Goal: Task Accomplishment & Management: Manage account settings

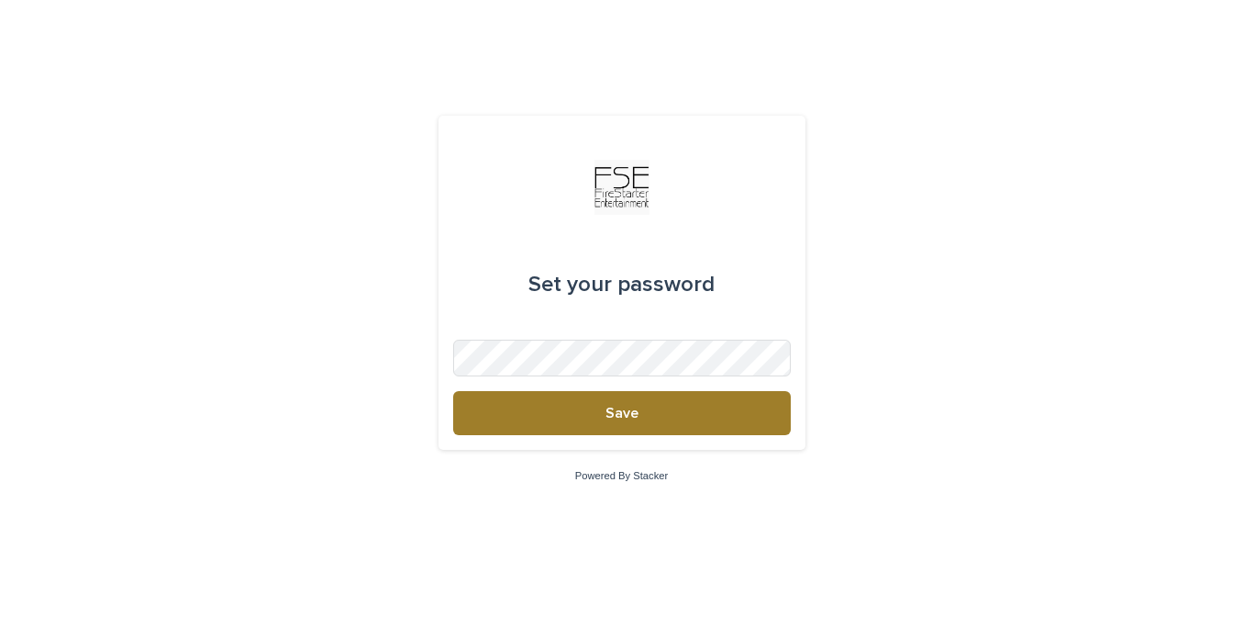
click at [646, 414] on button "Save" at bounding box center [622, 413] width 338 height 44
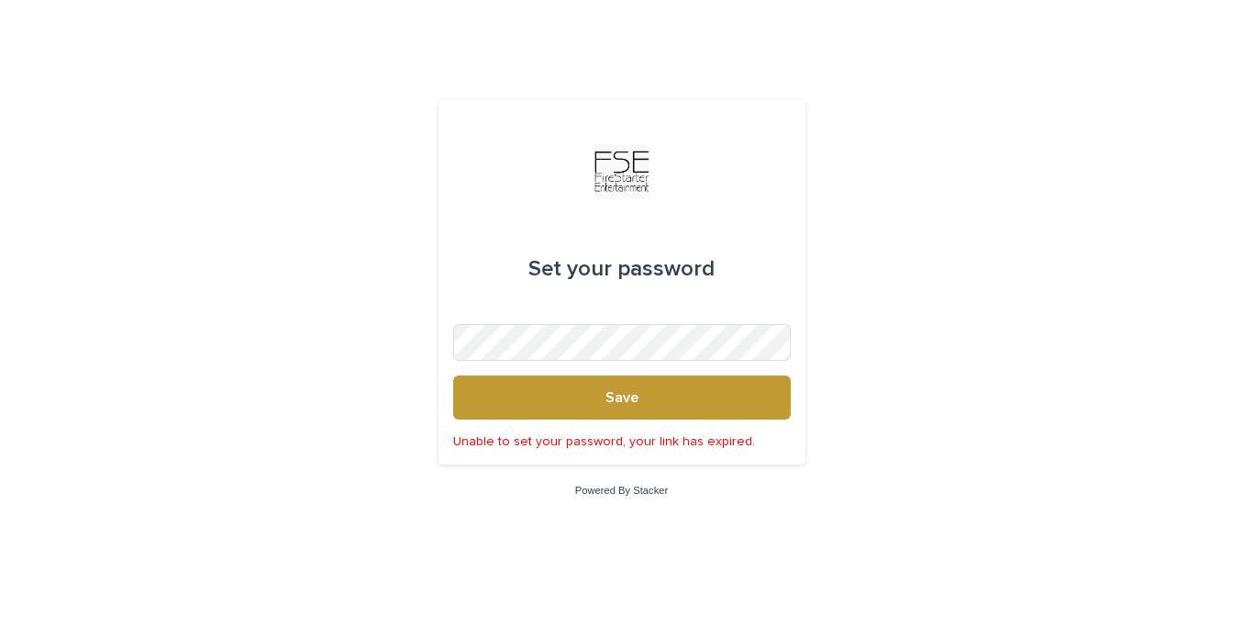
click at [623, 167] on img at bounding box center [622, 171] width 55 height 55
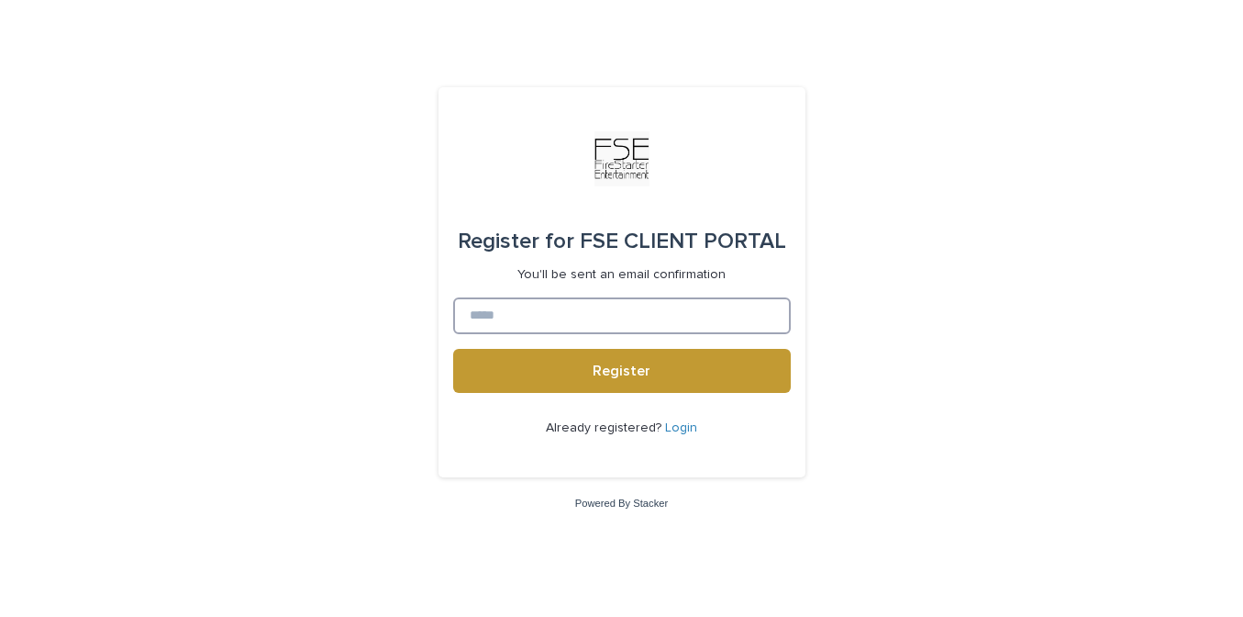
click at [503, 318] on input at bounding box center [622, 315] width 338 height 37
click at [677, 428] on link "Login" at bounding box center [681, 427] width 32 height 13
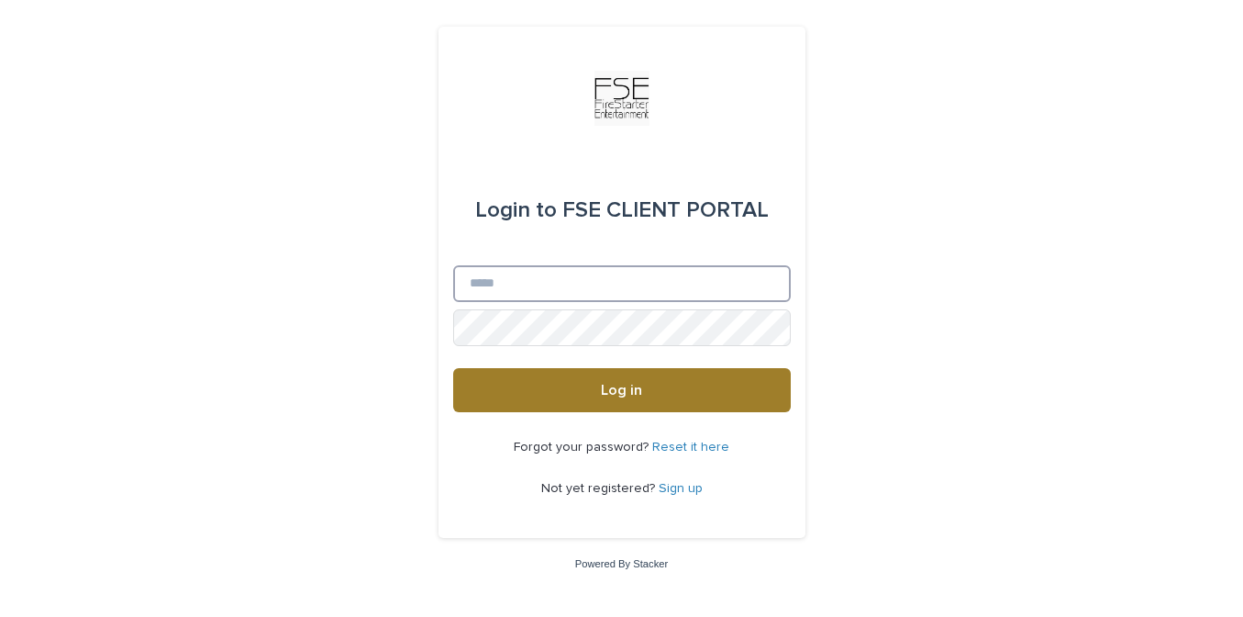
type input "**********"
click at [602, 391] on span "Log in" at bounding box center [621, 390] width 41 height 15
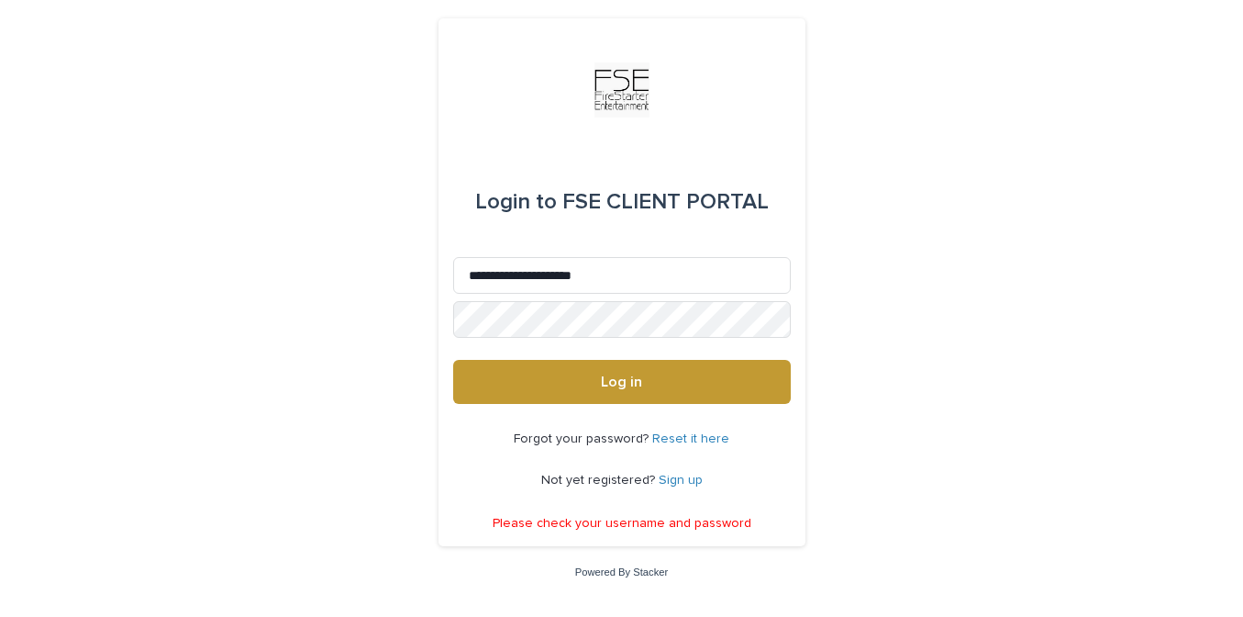
click at [685, 440] on link "Reset it here" at bounding box center [690, 438] width 77 height 13
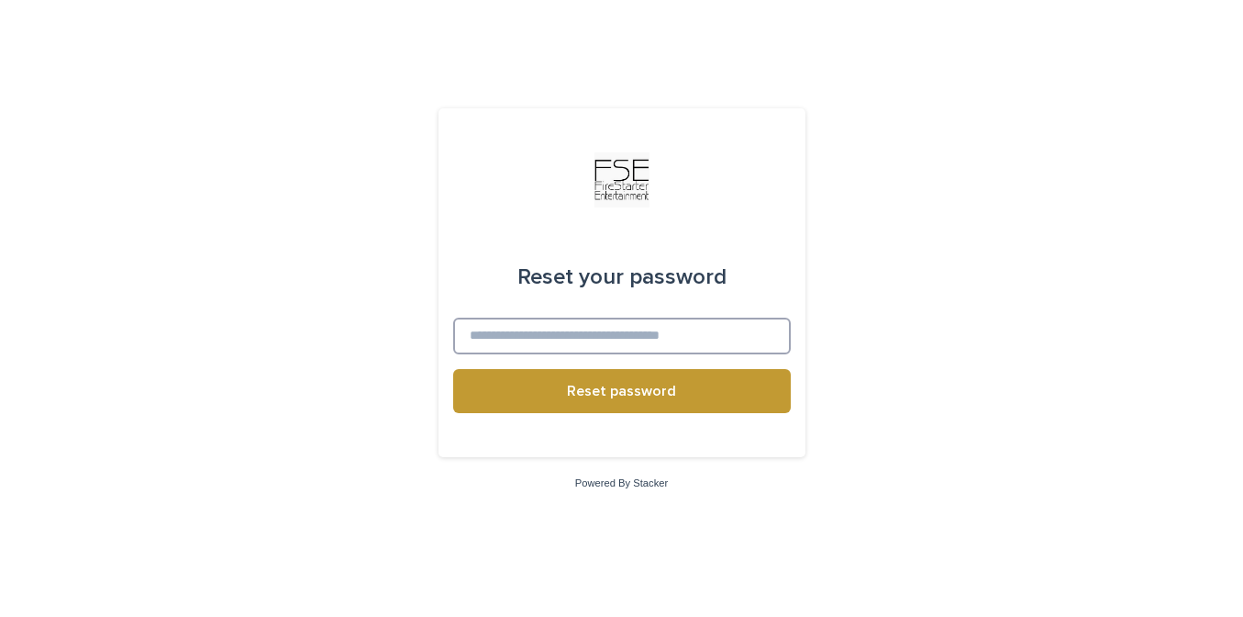
click at [503, 337] on input at bounding box center [622, 336] width 338 height 37
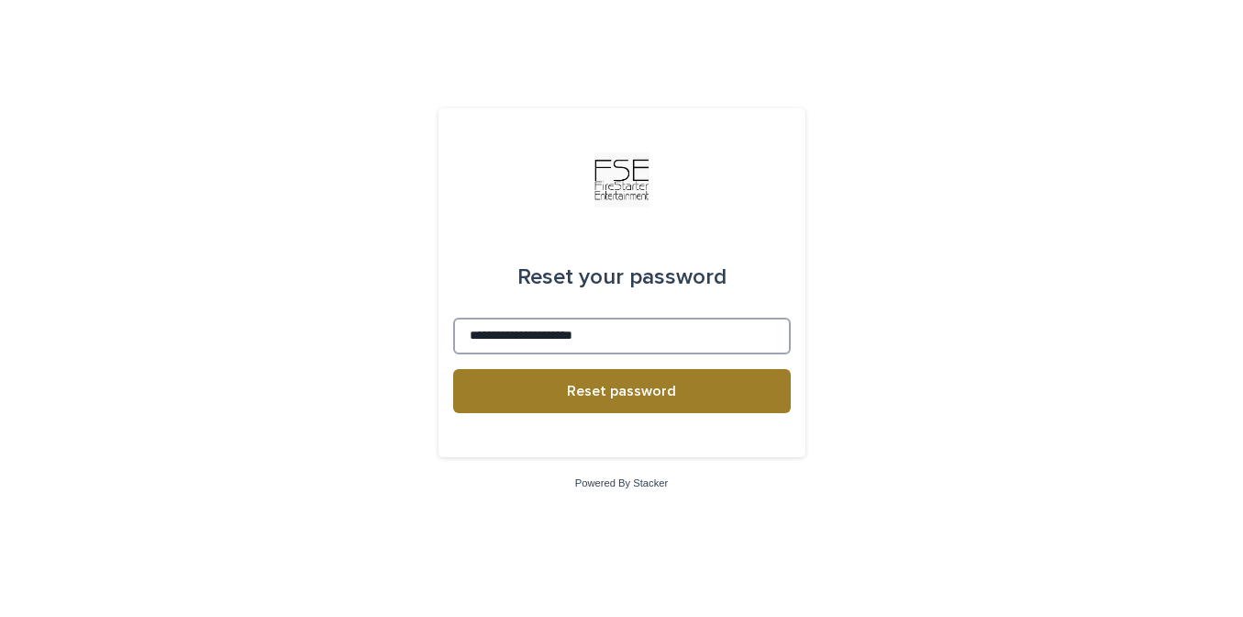
type input "**********"
click at [754, 398] on button "Reset password" at bounding box center [622, 391] width 338 height 44
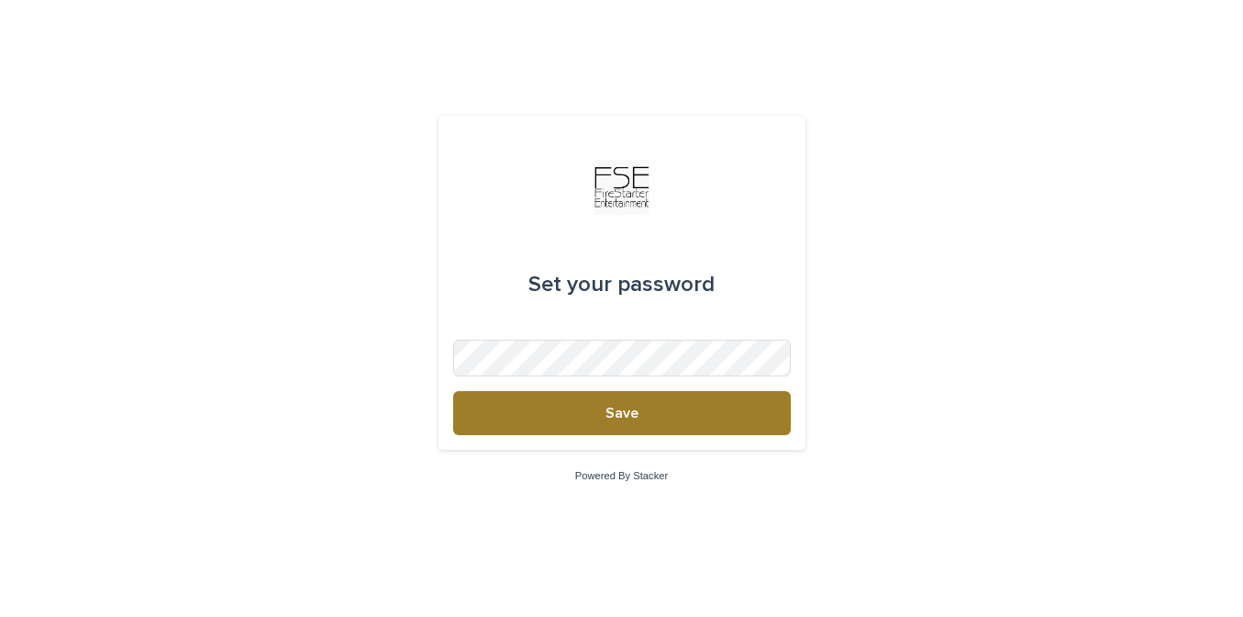
click at [610, 416] on span "Save" at bounding box center [622, 413] width 33 height 15
